Goal: Transaction & Acquisition: Purchase product/service

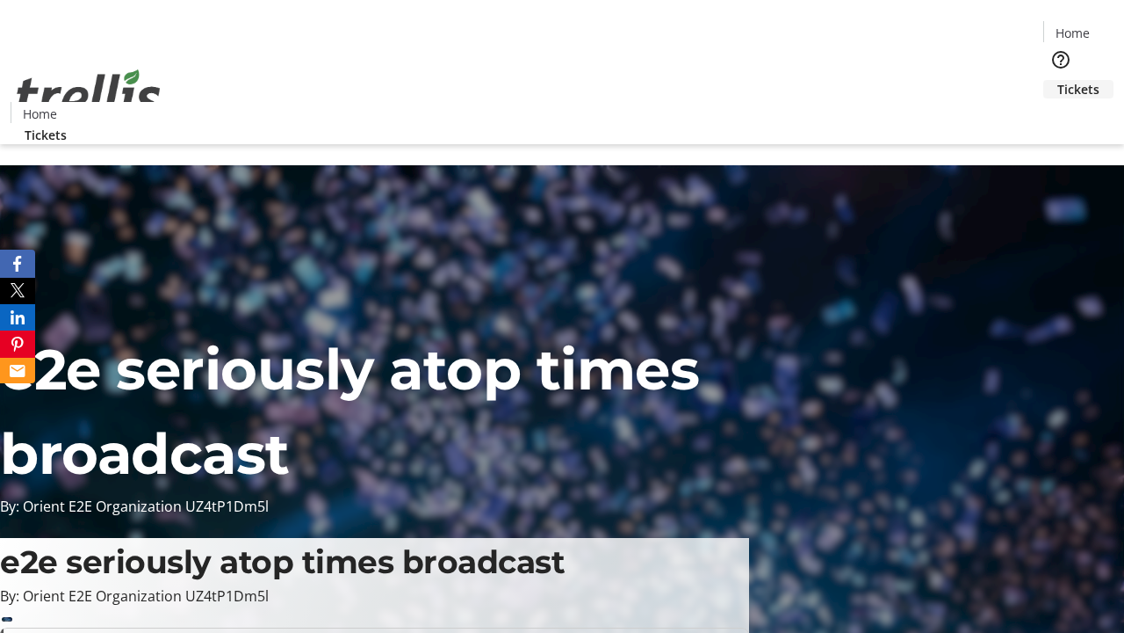
click at [1058, 80] on span "Tickets" at bounding box center [1079, 89] width 42 height 18
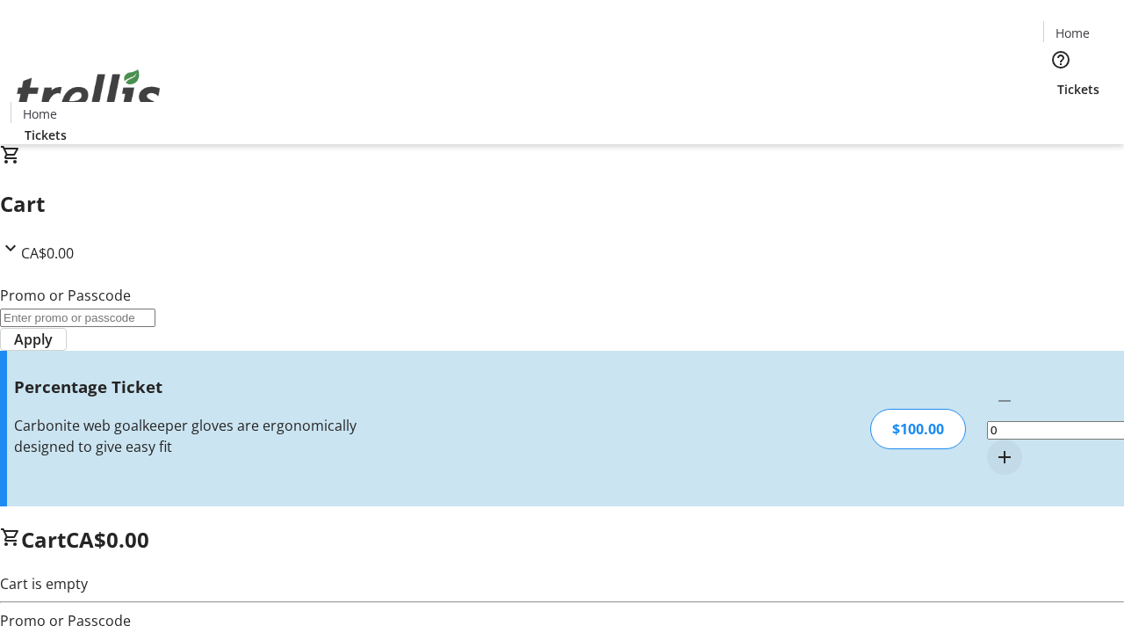
click at [994, 446] on mat-icon "Increment by one" at bounding box center [1004, 456] width 21 height 21
type input "1"
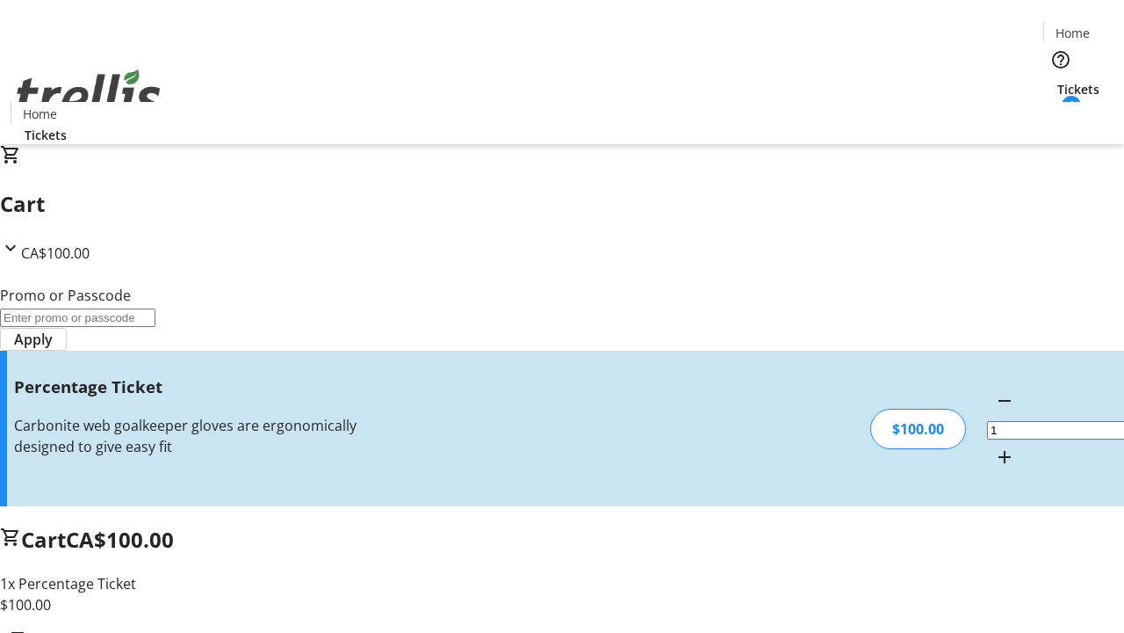
type input "BAR"
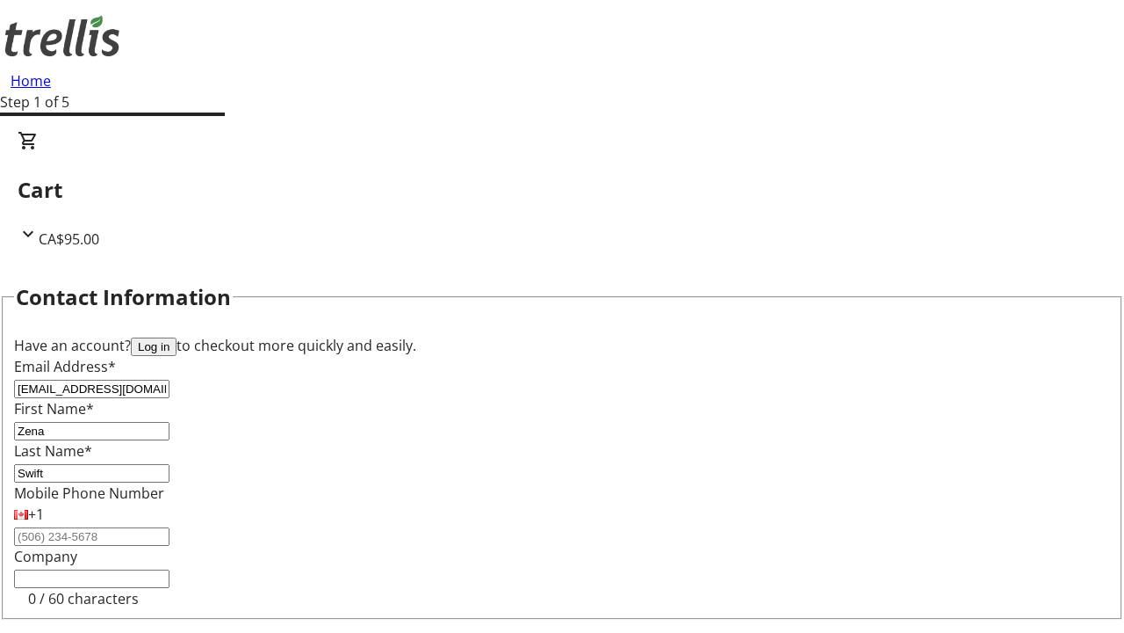
type input "Swift"
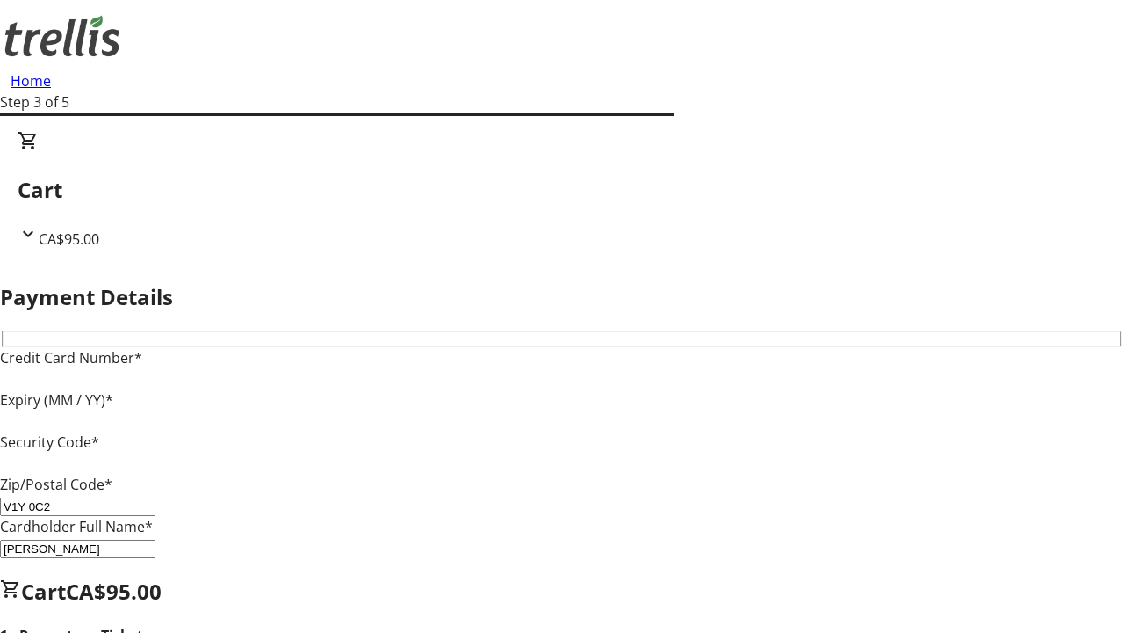
type input "V1Y 0C2"
